Goal: Task Accomplishment & Management: Use online tool/utility

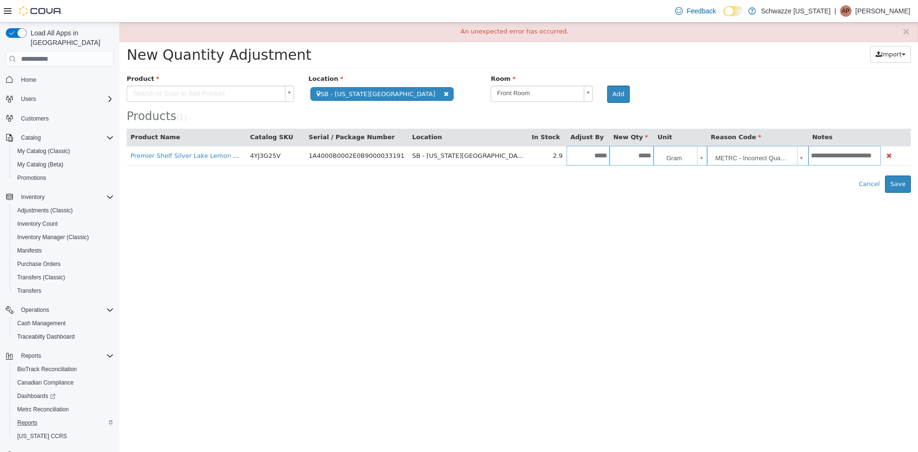
click at [45, 417] on div "Reports" at bounding box center [63, 422] width 100 height 11
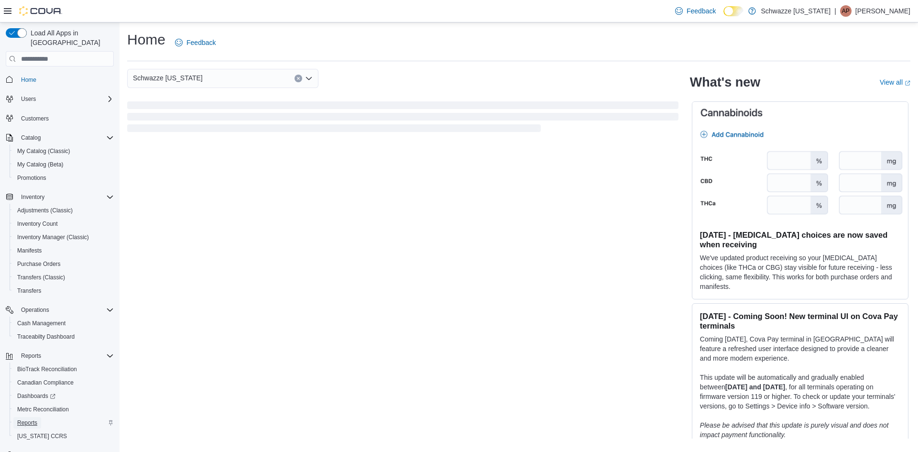
click at [38, 417] on link "Reports" at bounding box center [27, 422] width 28 height 11
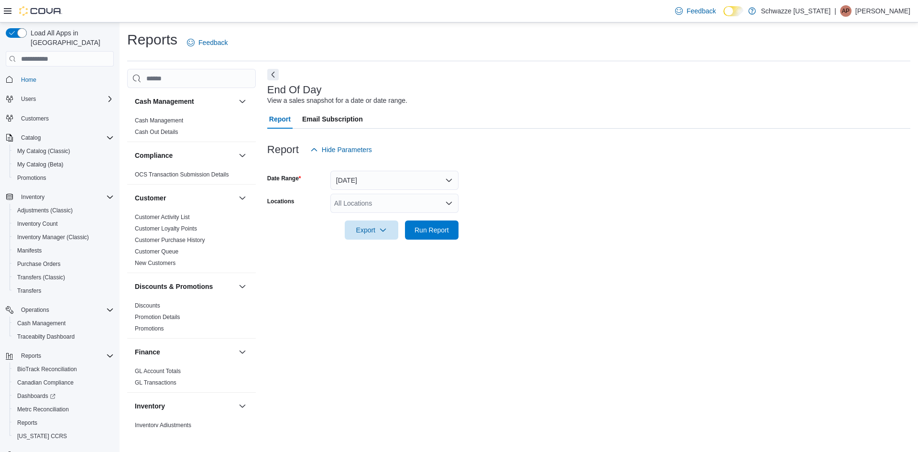
click at [359, 202] on div "All Locations" at bounding box center [394, 203] width 128 height 19
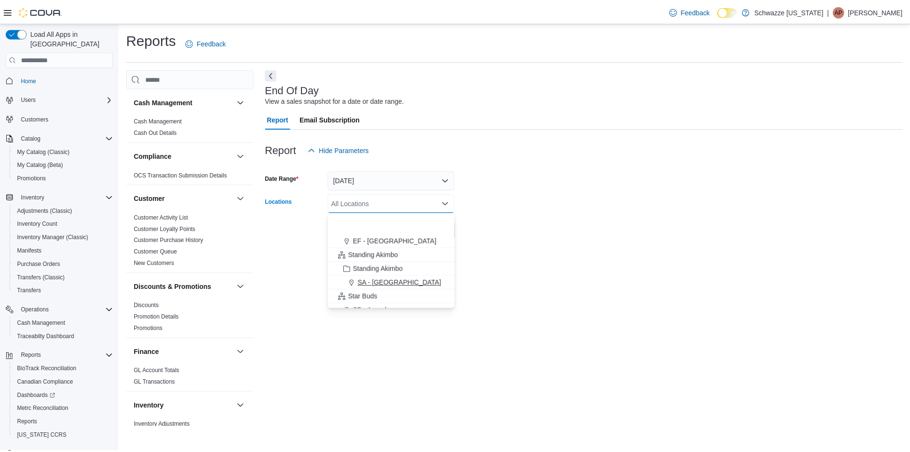
scroll to position [143, 0]
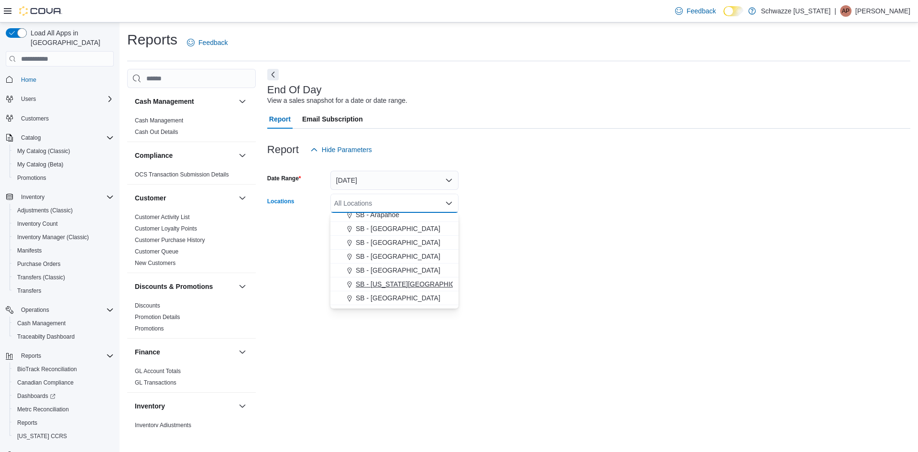
click at [392, 281] on span "SB - Colorado Springs" at bounding box center [417, 284] width 122 height 10
click at [529, 246] on div at bounding box center [588, 244] width 643 height 11
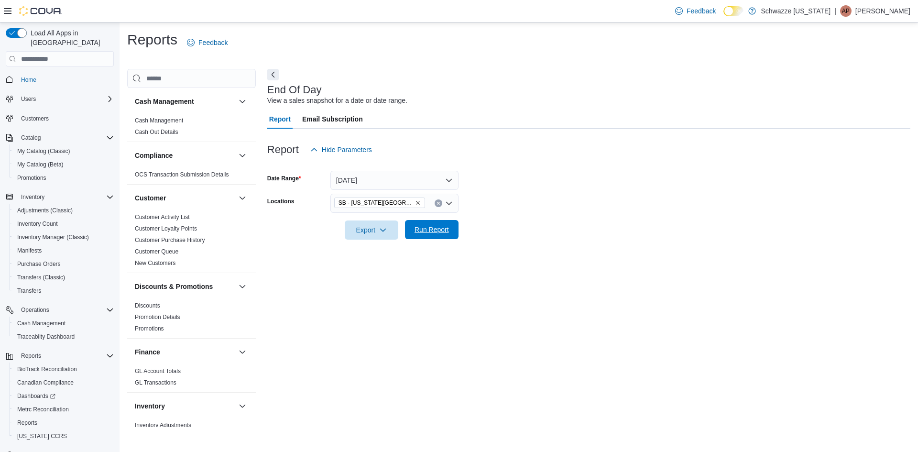
click at [446, 232] on span "Run Report" at bounding box center [431, 230] width 34 height 10
